Goal: Entertainment & Leisure: Consume media (video, audio)

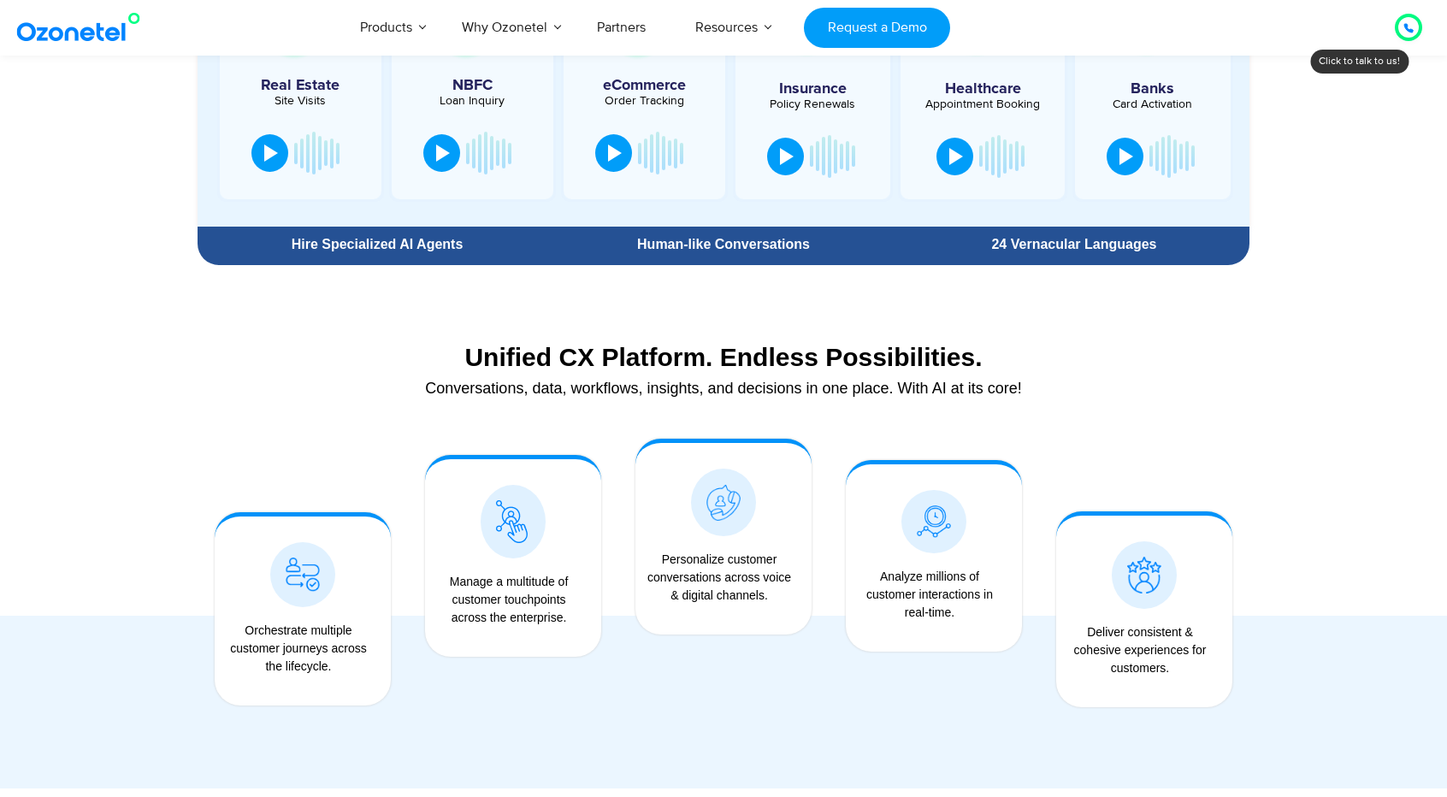
scroll to position [966, 0]
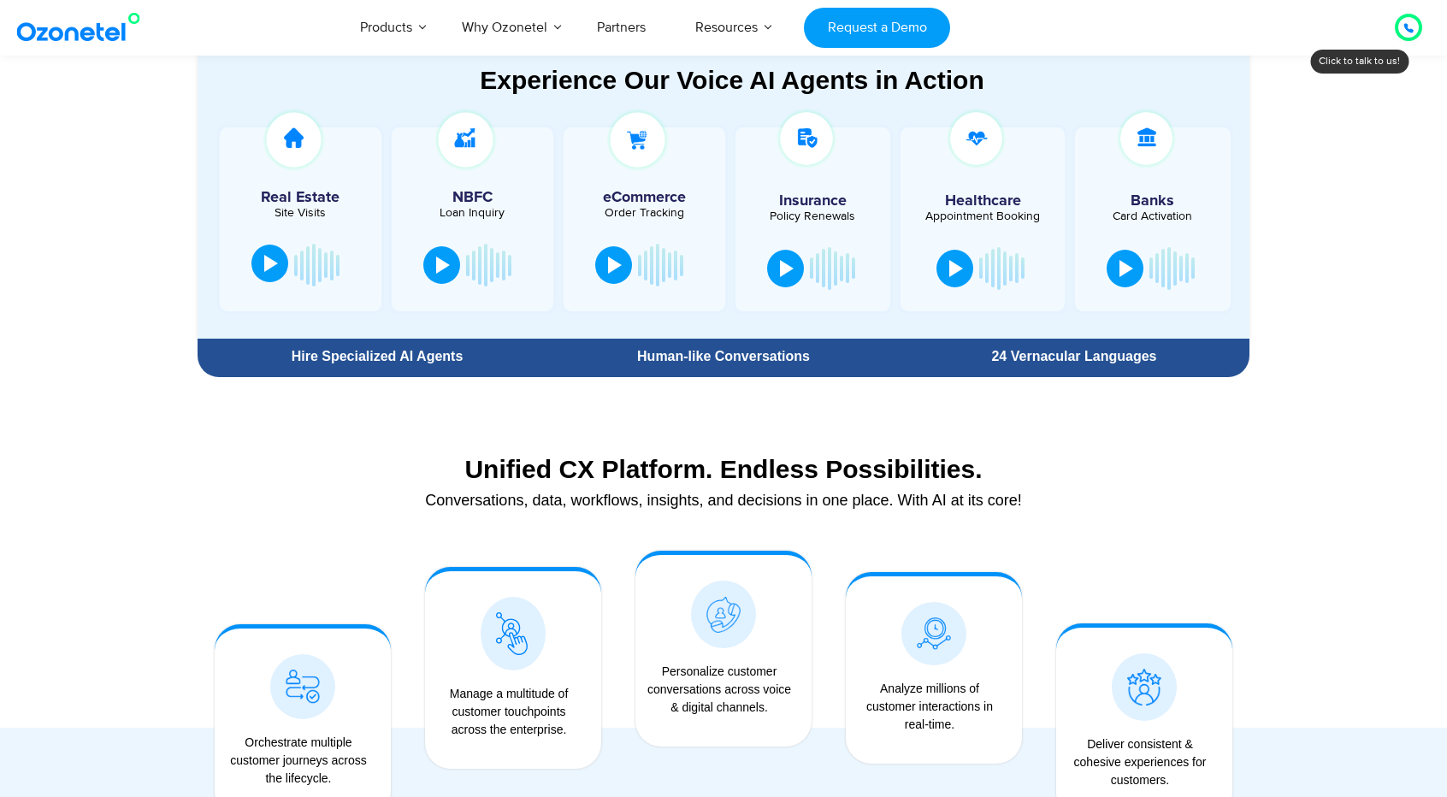
click at [267, 278] on button at bounding box center [269, 264] width 37 height 38
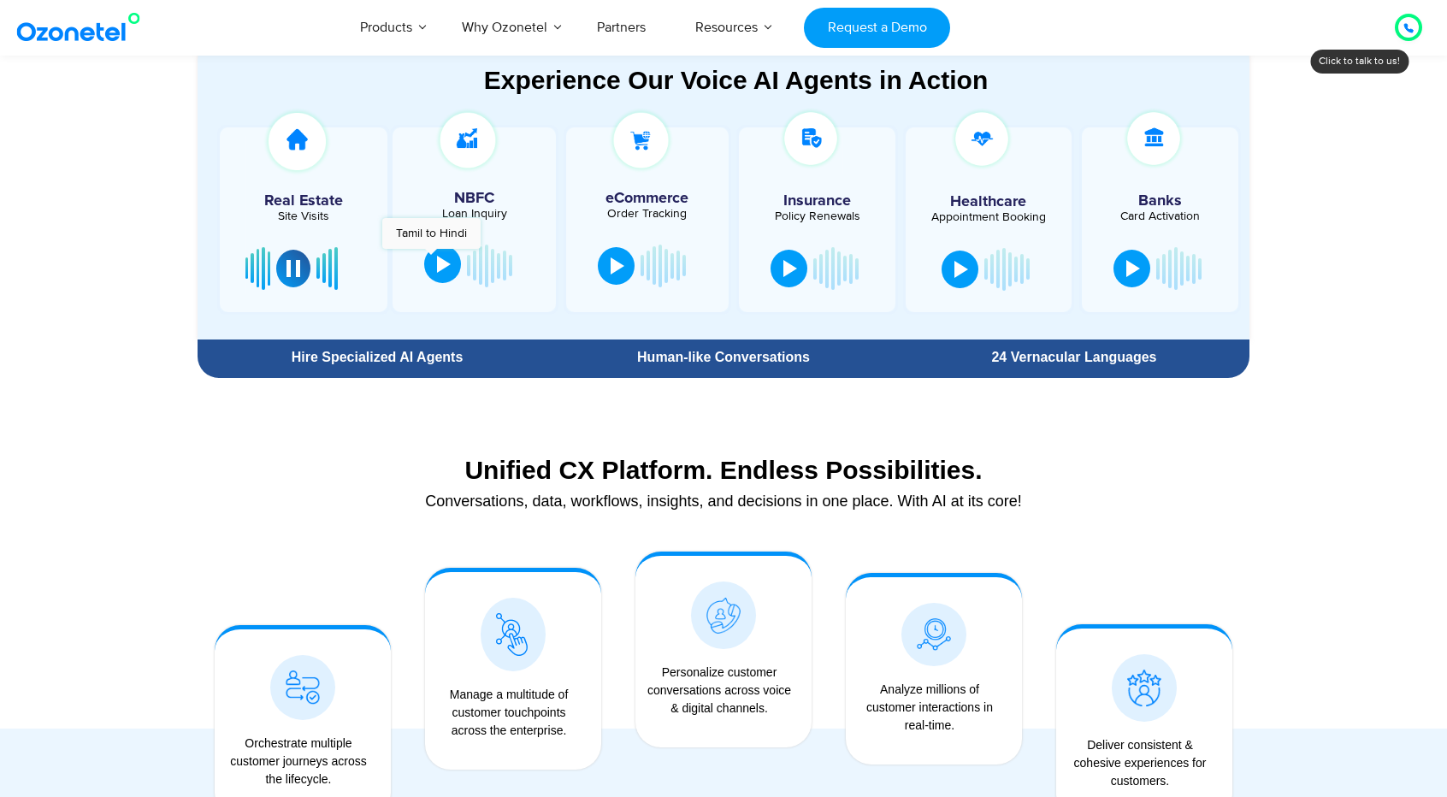
click at [431, 257] on button at bounding box center [442, 264] width 37 height 38
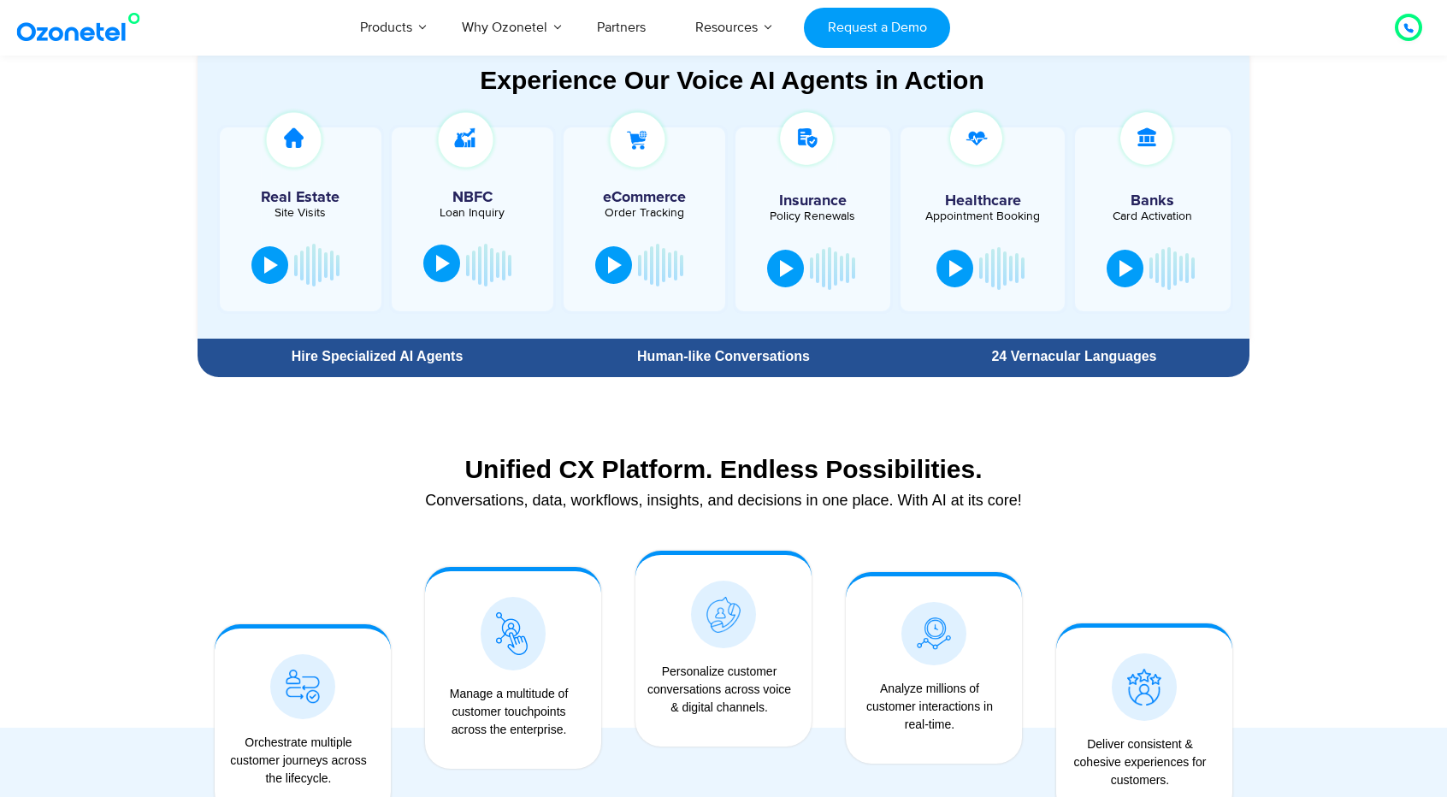
click at [431, 257] on button at bounding box center [441, 264] width 37 height 38
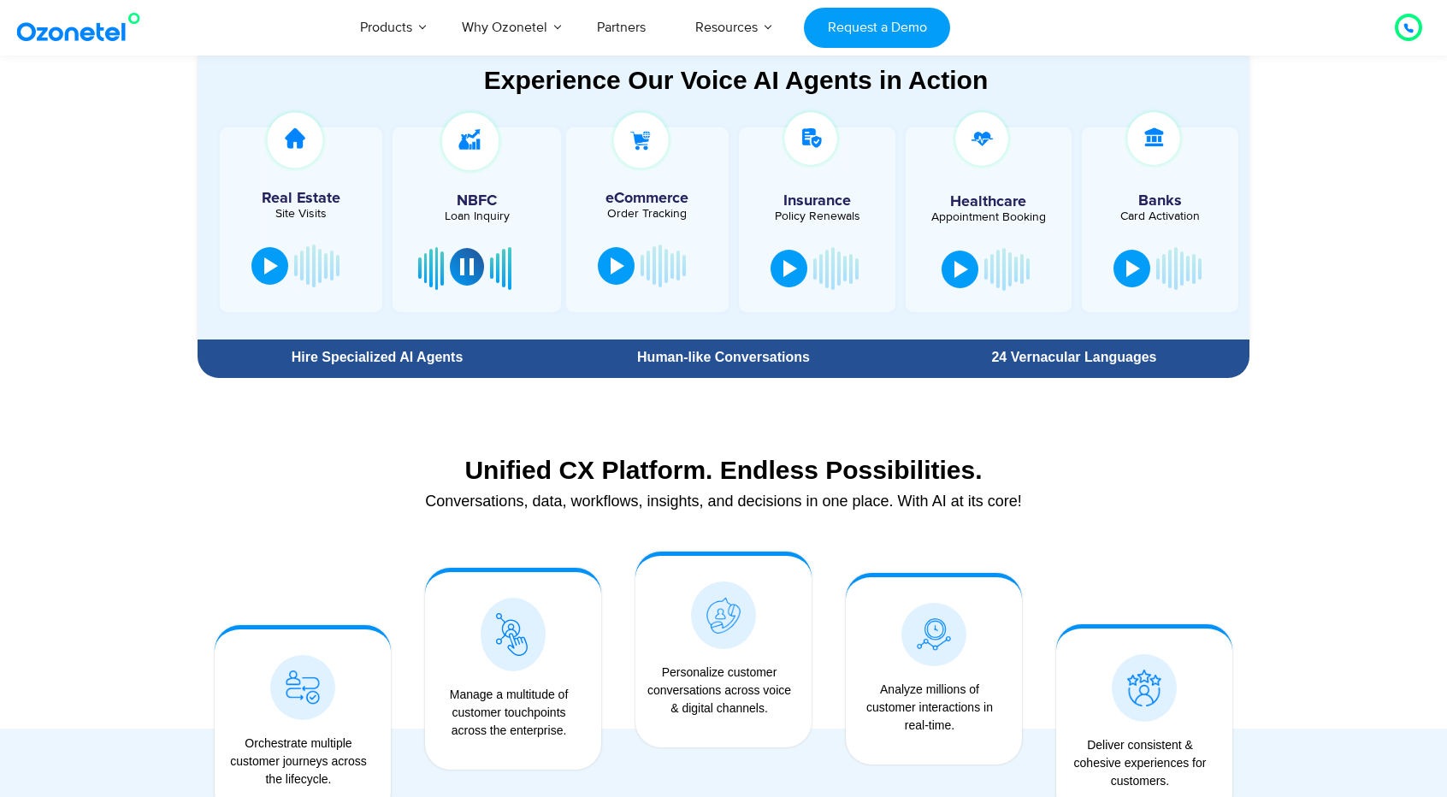
click at [463, 263] on div at bounding box center [467, 266] width 14 height 17
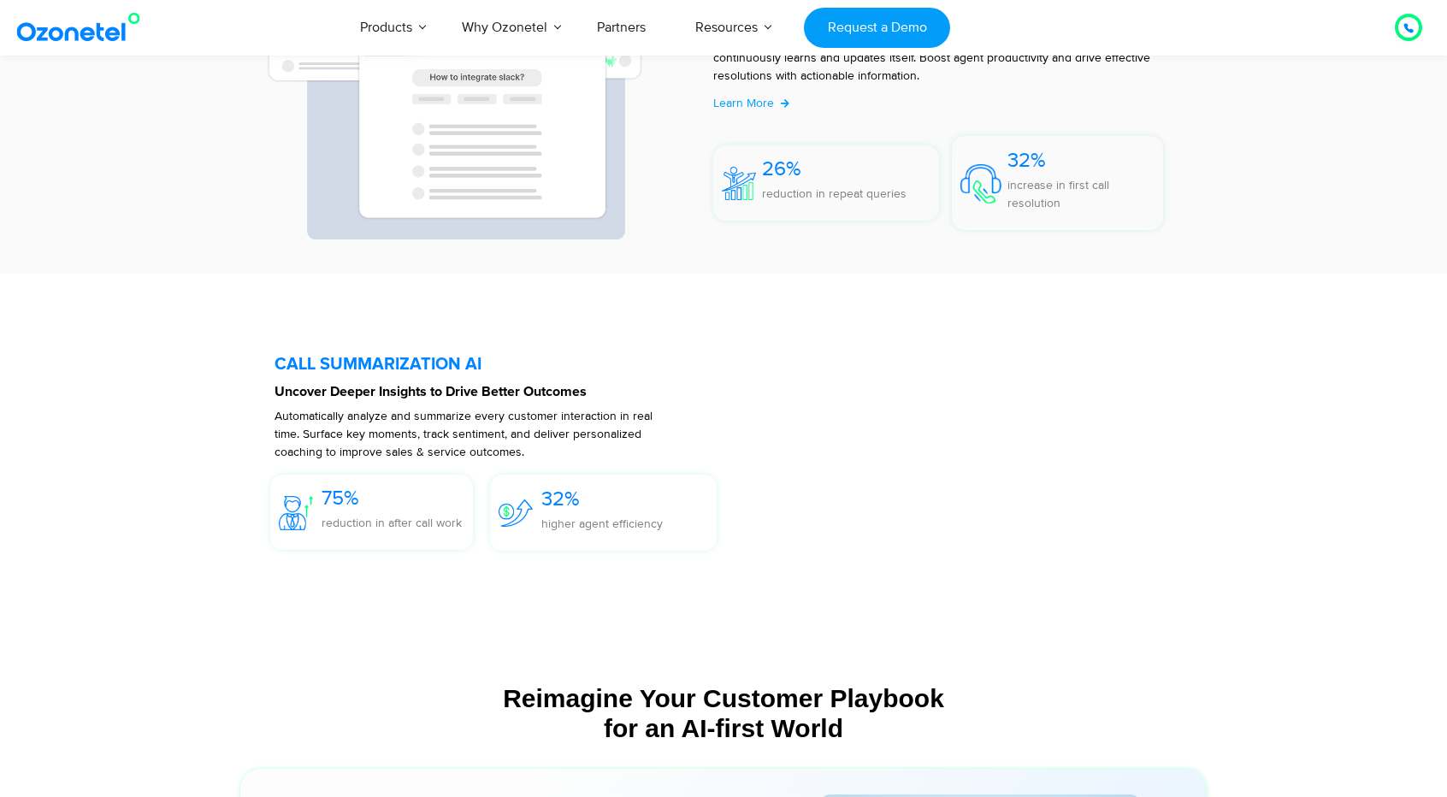
scroll to position [4101, 0]
